Goal: Task Accomplishment & Management: Use online tool/utility

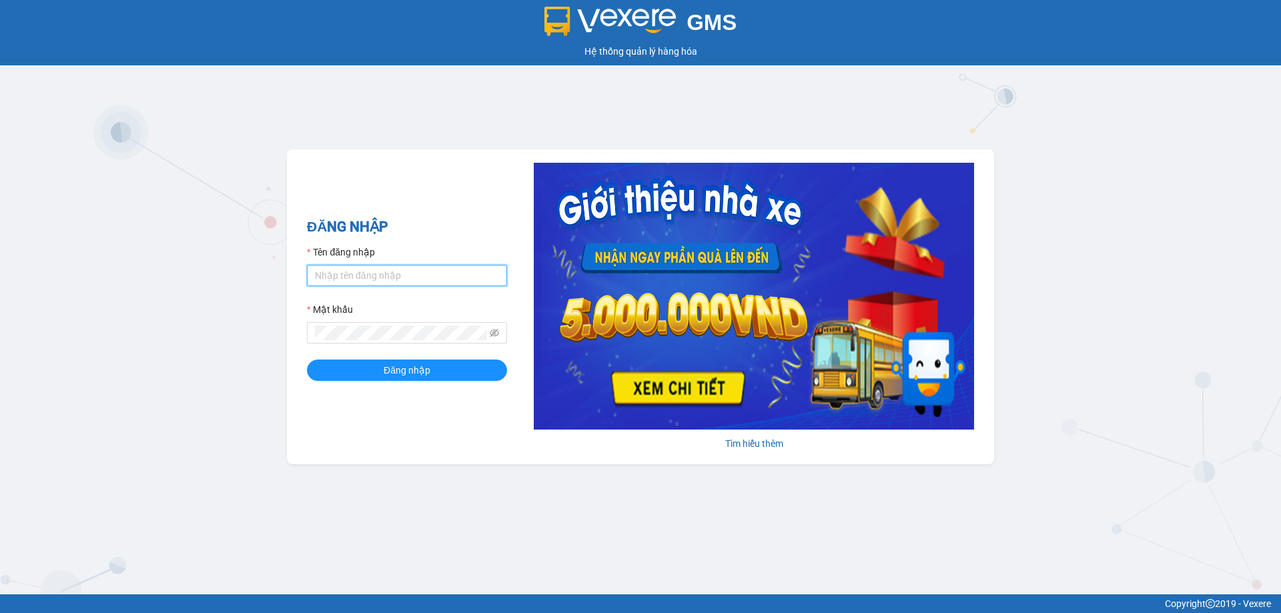
type input "hongthao.binhtam"
click at [418, 270] on input "hongthao.binhtam" at bounding box center [407, 275] width 200 height 21
drag, startPoint x: 430, startPoint y: 279, endPoint x: 283, endPoint y: 279, distance: 146.8
click at [283, 279] on div "GMS Hệ thống quản lý hàng hóa ĐĂNG NHẬP Tên đăng nhập hongthao.binhtam Mật khẩu…" at bounding box center [640, 297] width 1281 height 595
click at [455, 286] on input "Tên đăng nhập" at bounding box center [407, 275] width 200 height 21
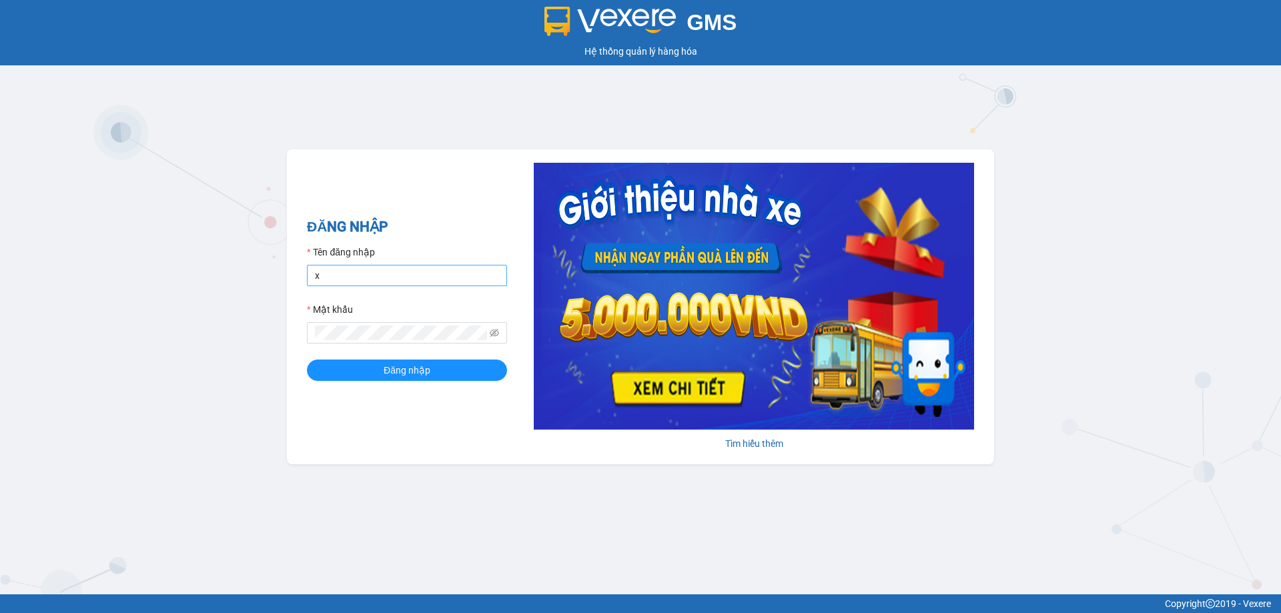
type input "xuantriem.binhtam"
click at [307, 360] on button "Đăng nhập" at bounding box center [407, 370] width 200 height 21
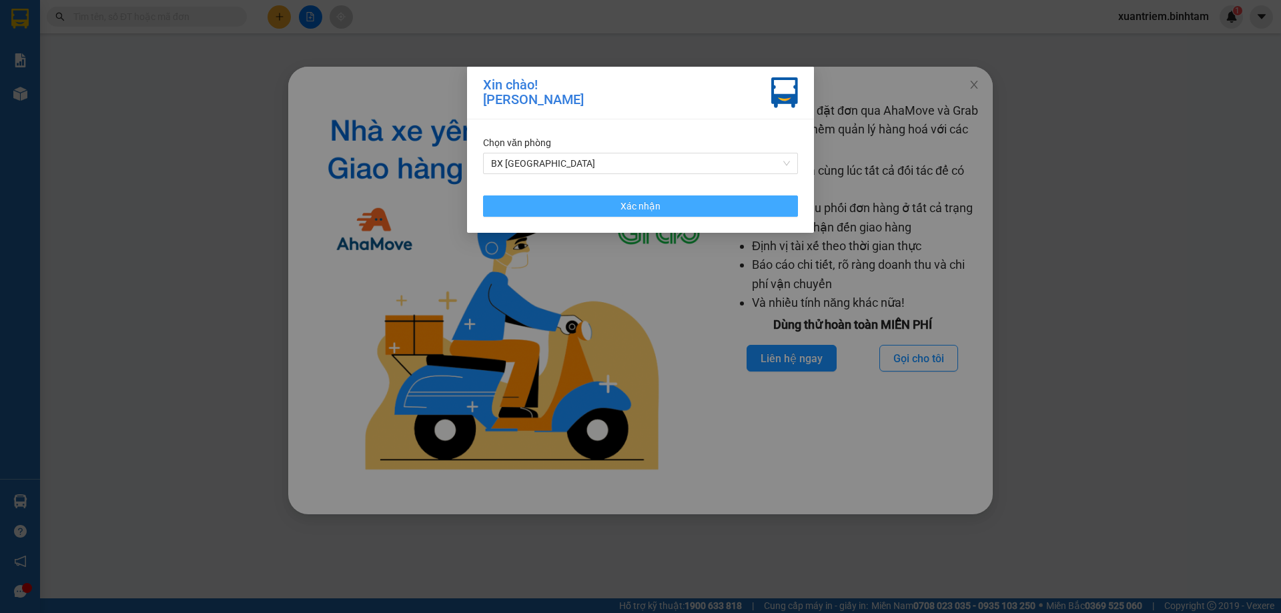
click at [673, 206] on button "Xác nhận" at bounding box center [640, 206] width 315 height 21
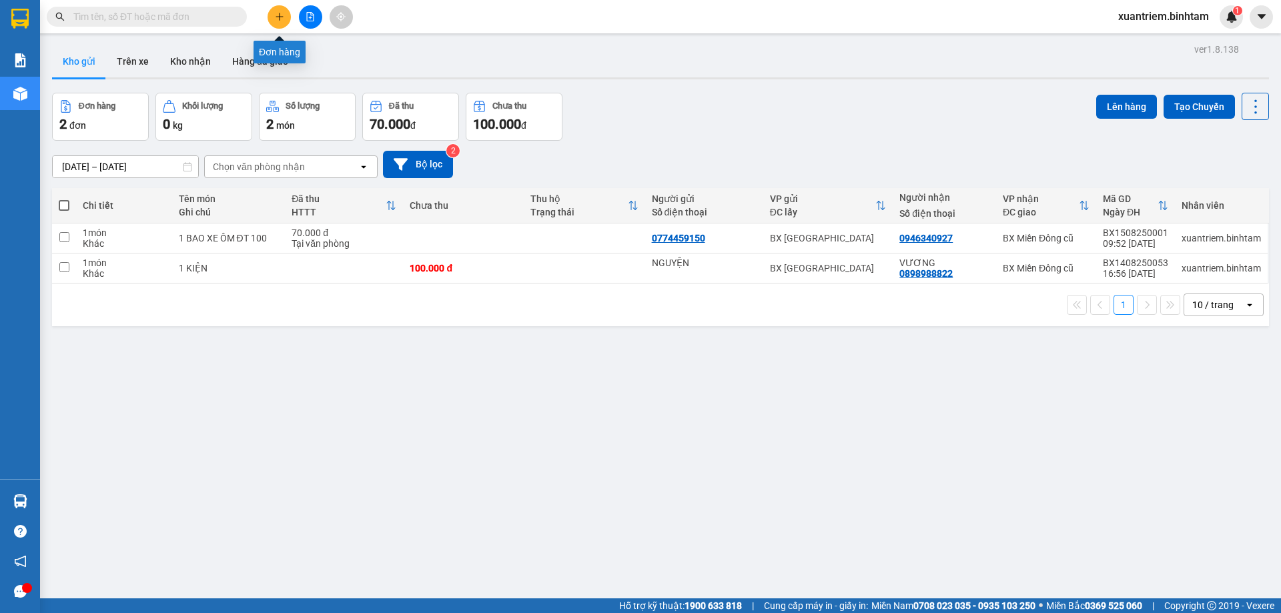
click at [280, 8] on button at bounding box center [279, 16] width 23 height 23
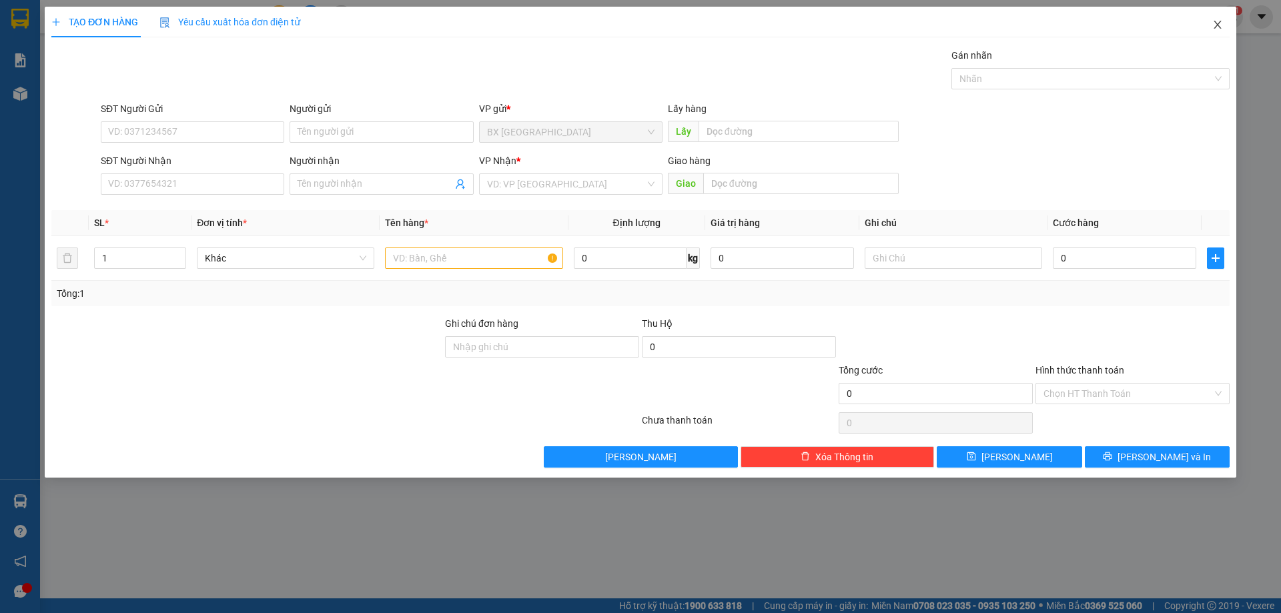
click at [1223, 21] on icon "close" at bounding box center [1218, 24] width 11 height 11
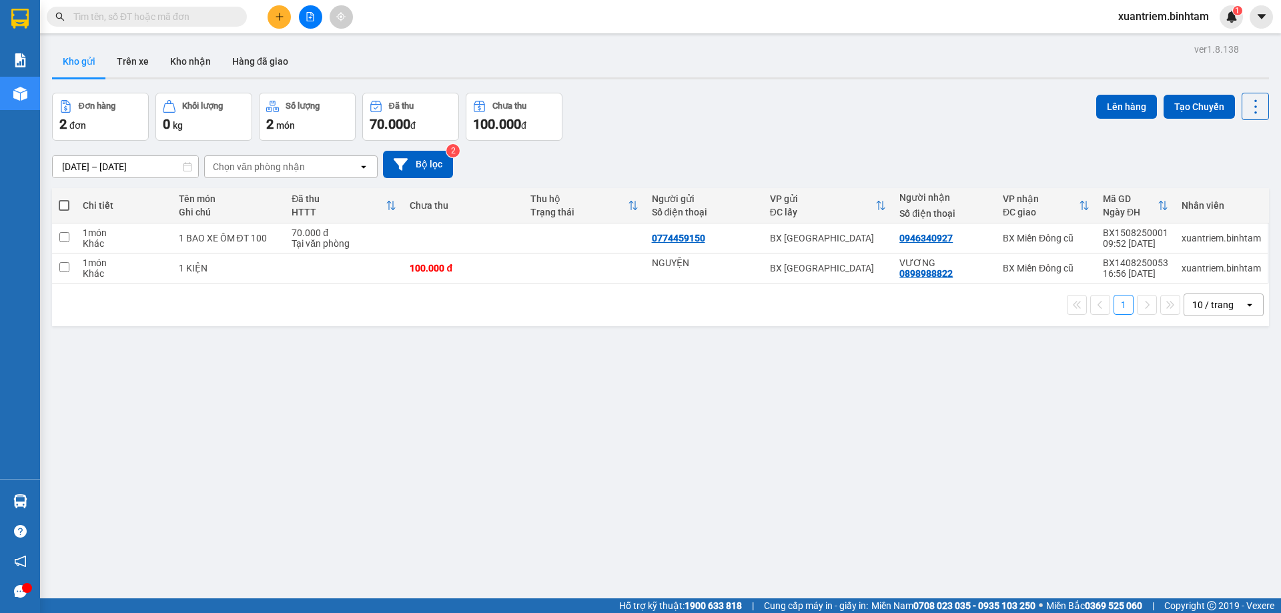
click at [193, 16] on input "text" at bounding box center [151, 16] width 157 height 15
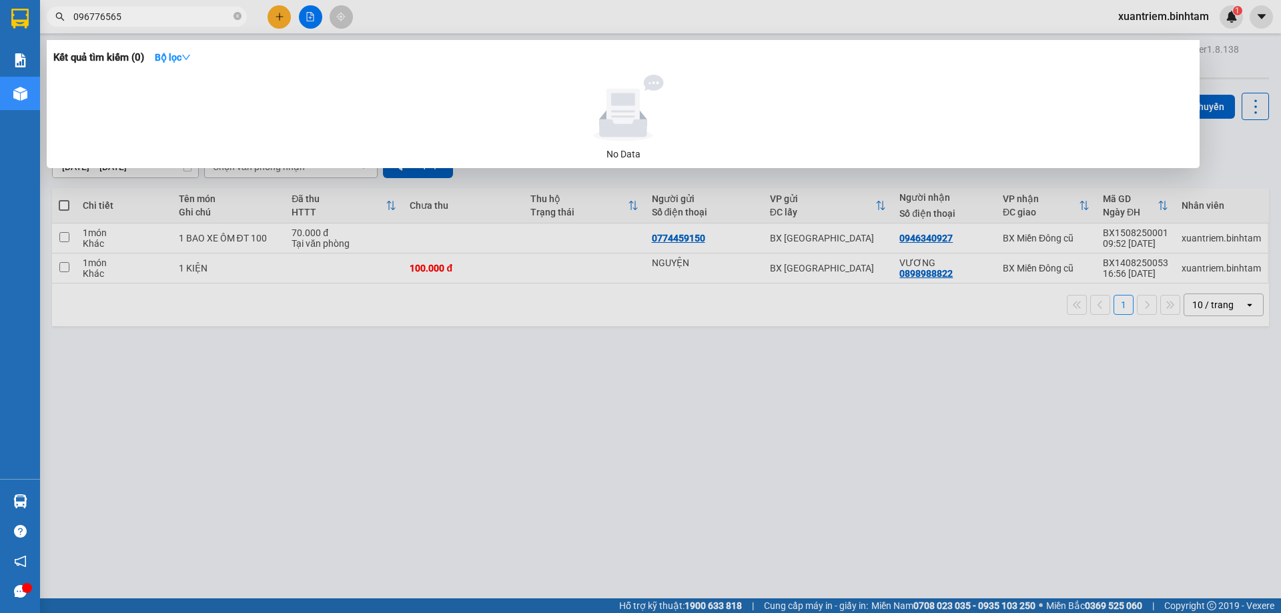
type input "0967765659"
click at [213, 13] on input "0967765659" at bounding box center [151, 16] width 157 height 15
